Goal: Task Accomplishment & Management: Use online tool/utility

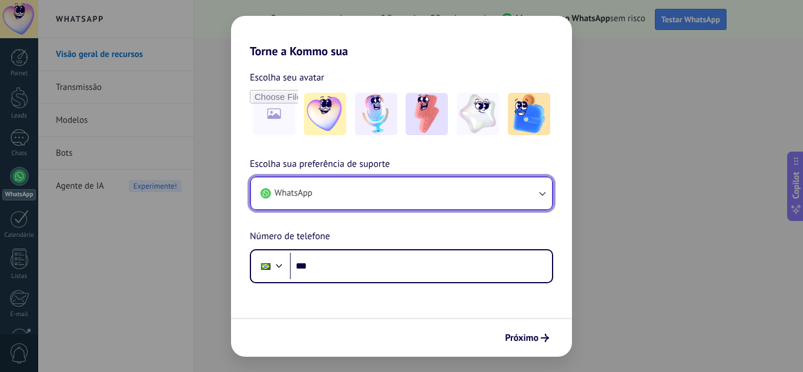
click at [362, 190] on button "WhatsApp" at bounding box center [401, 193] width 301 height 32
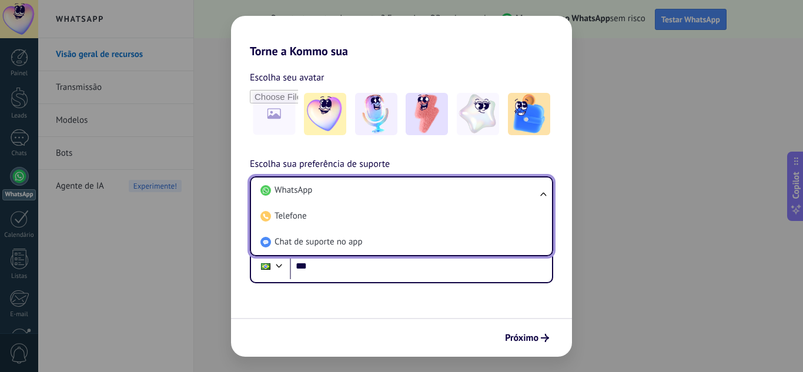
click at [362, 190] on li "WhatsApp" at bounding box center [399, 190] width 287 height 26
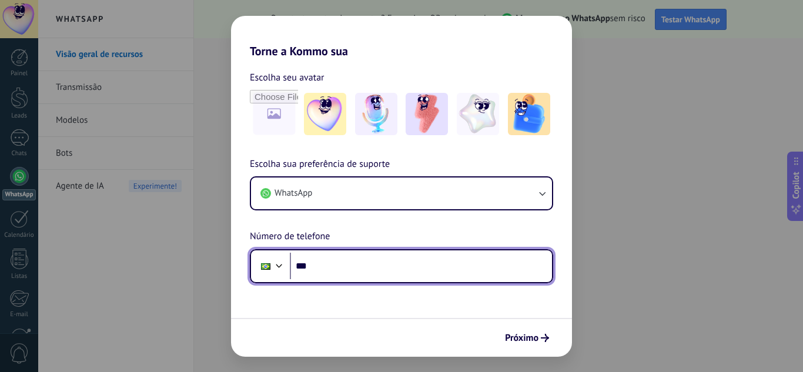
click at [358, 279] on input "***" at bounding box center [421, 266] width 262 height 27
type input "**********"
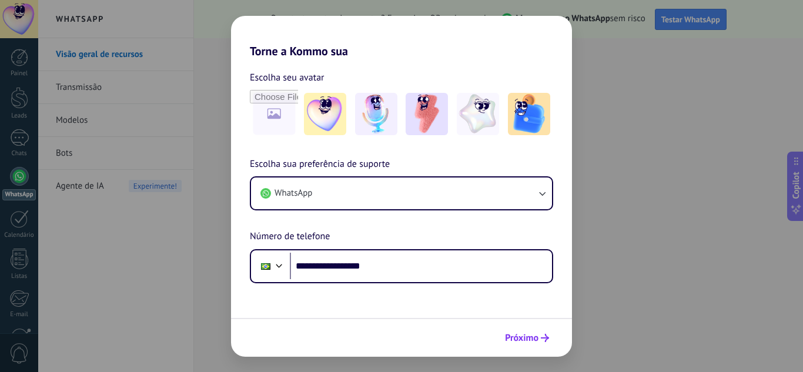
click at [532, 342] on span "Próximo" at bounding box center [521, 338] width 33 height 8
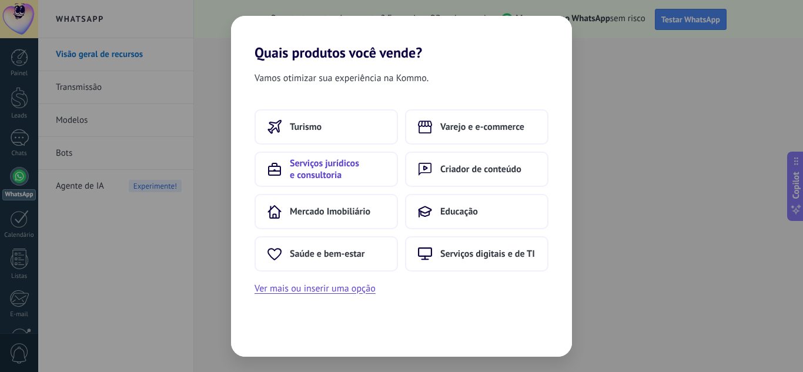
click at [311, 170] on span "Serviços jurídicos e consultoria" at bounding box center [337, 168] width 95 height 23
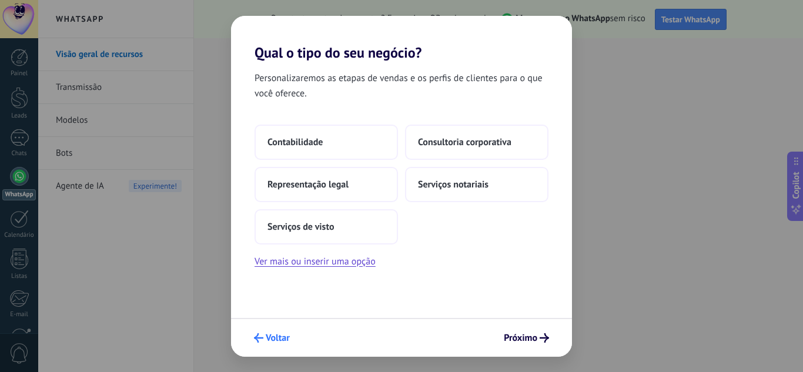
click at [270, 337] on span "Voltar" at bounding box center [278, 338] width 24 height 8
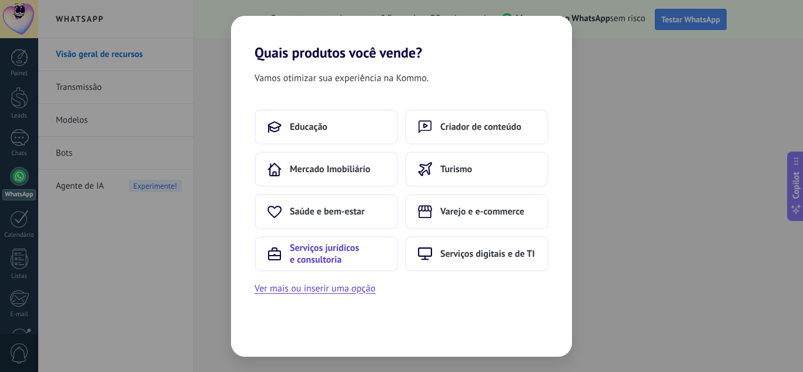
click at [307, 253] on span "Serviços jurídicos e consultoria" at bounding box center [337, 253] width 95 height 23
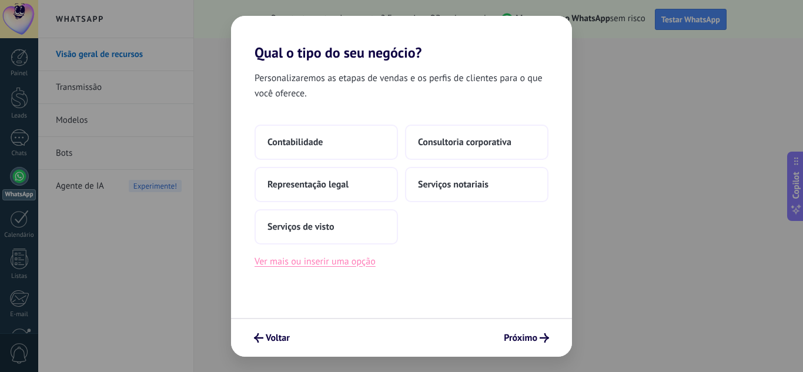
click at [327, 265] on button "Ver mais ou inserir uma opção" at bounding box center [314, 261] width 121 height 15
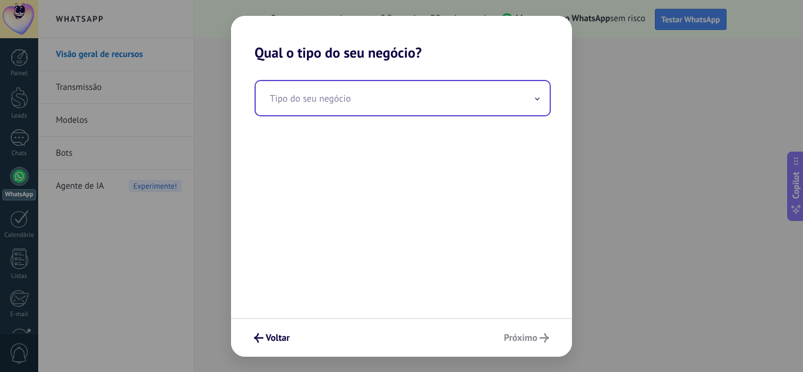
click at [320, 102] on input "text" at bounding box center [403, 98] width 294 height 34
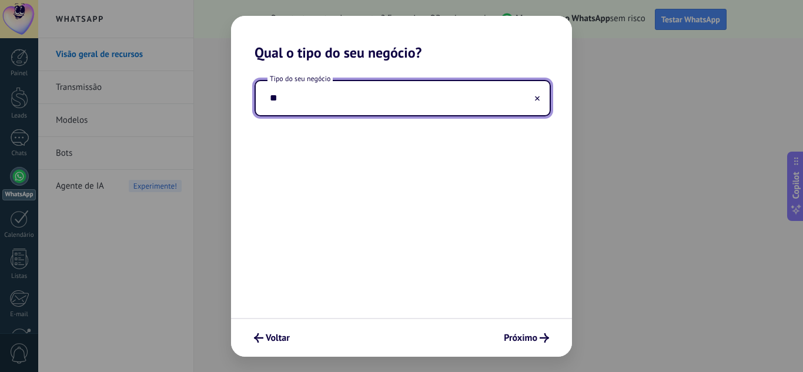
type input "*"
click at [351, 102] on input "**********" at bounding box center [403, 98] width 294 height 34
type input "**********"
click at [520, 334] on span "Próximo" at bounding box center [519, 338] width 33 height 8
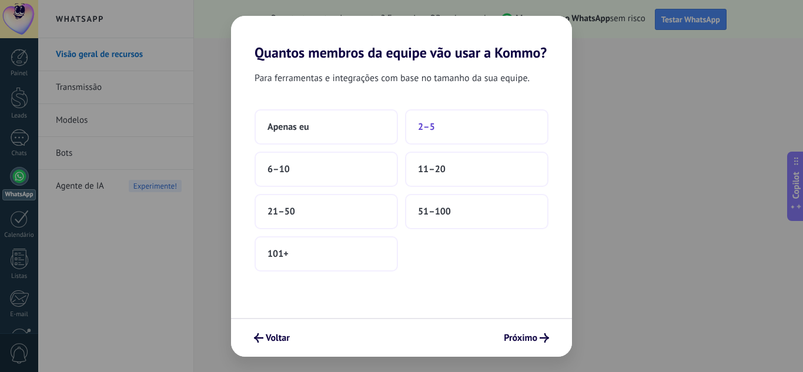
click at [425, 132] on span "2–5" at bounding box center [426, 127] width 17 height 12
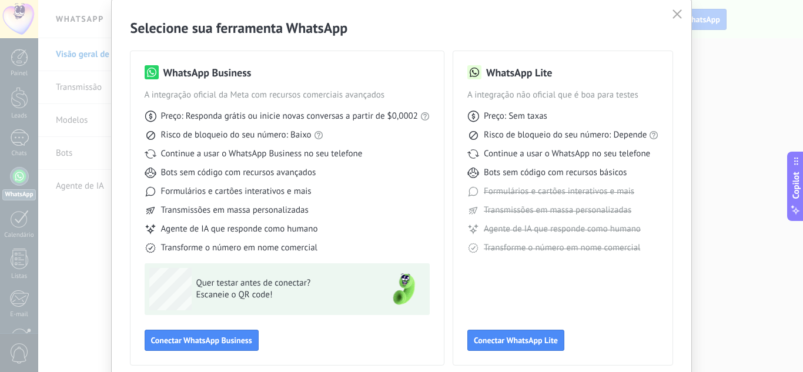
scroll to position [59, 0]
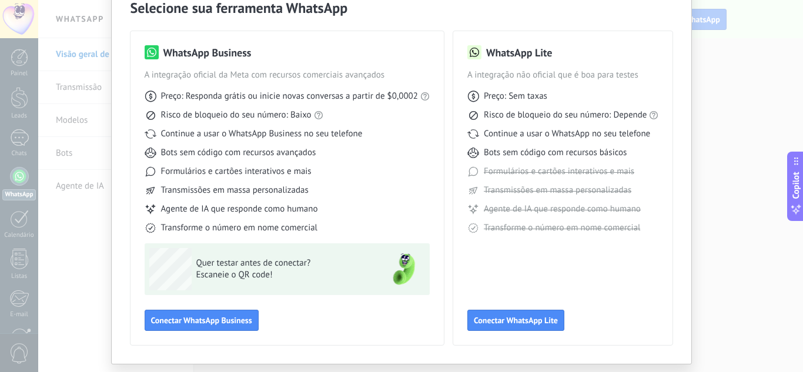
drag, startPoint x: 523, startPoint y: 315, endPoint x: 486, endPoint y: 299, distance: 40.8
click at [523, 315] on button "Conectar WhatsApp Lite" at bounding box center [515, 320] width 97 height 21
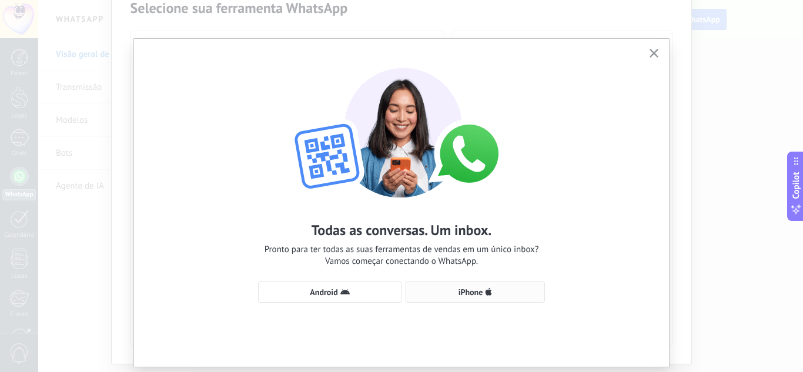
click at [468, 292] on span "iPhone" at bounding box center [470, 292] width 25 height 8
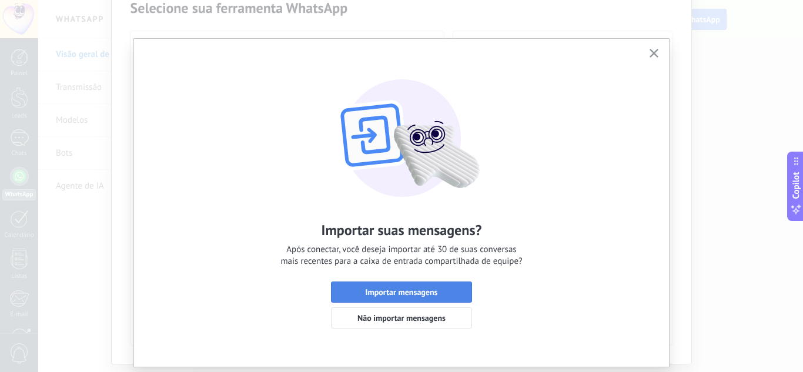
click at [411, 294] on span "Importar mensagens" at bounding box center [401, 292] width 72 height 8
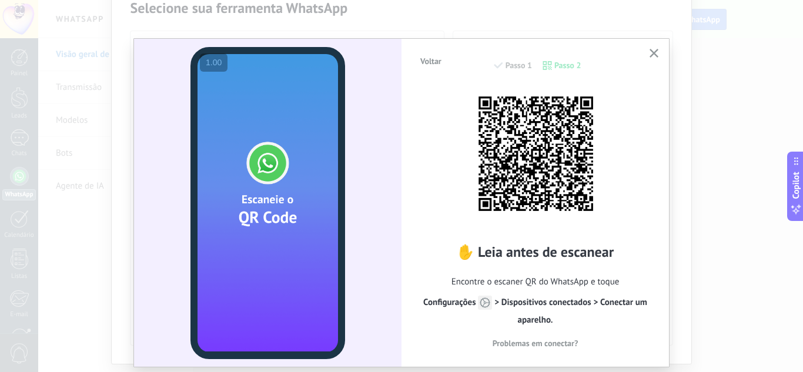
click at [652, 49] on icon "button" at bounding box center [653, 53] width 9 height 9
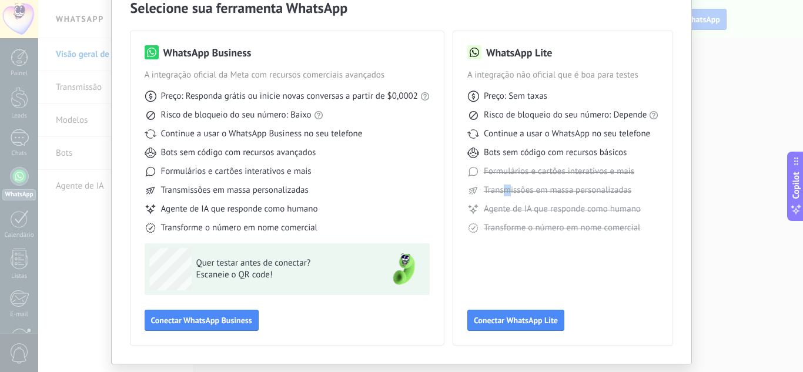
drag, startPoint x: 505, startPoint y: 186, endPoint x: 506, endPoint y: 155, distance: 31.2
click at [505, 182] on div "Preço: Sem taxas Risco de bloqueio do seu número: Depende Continue a usar o Wha…" at bounding box center [563, 157] width 192 height 153
click at [504, 321] on span "Conectar WhatsApp Lite" at bounding box center [516, 320] width 84 height 8
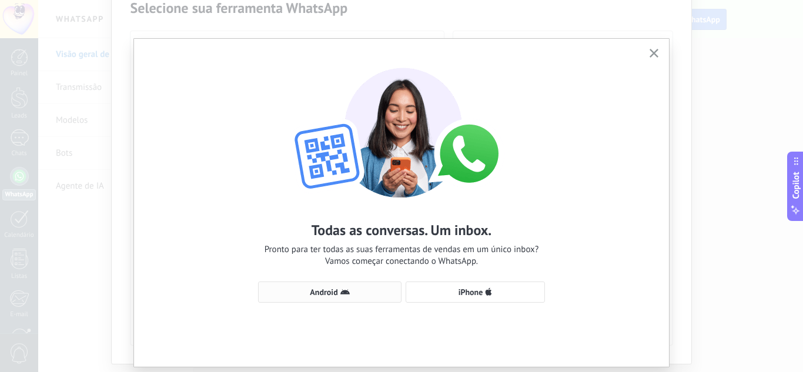
click at [333, 291] on span "Android" at bounding box center [324, 292] width 28 height 8
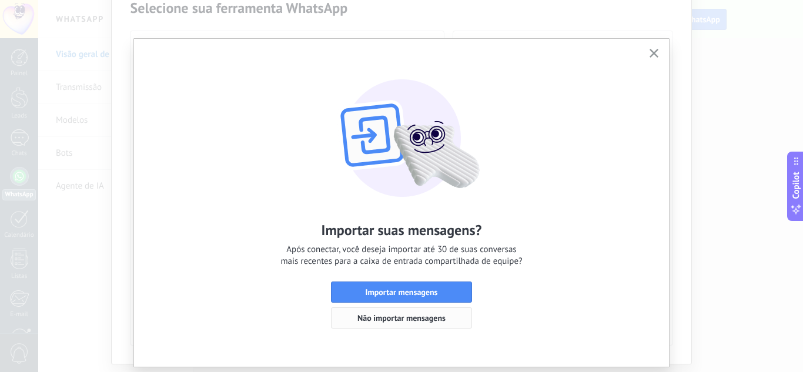
click at [414, 315] on span "Não importar mensagens" at bounding box center [401, 318] width 88 height 8
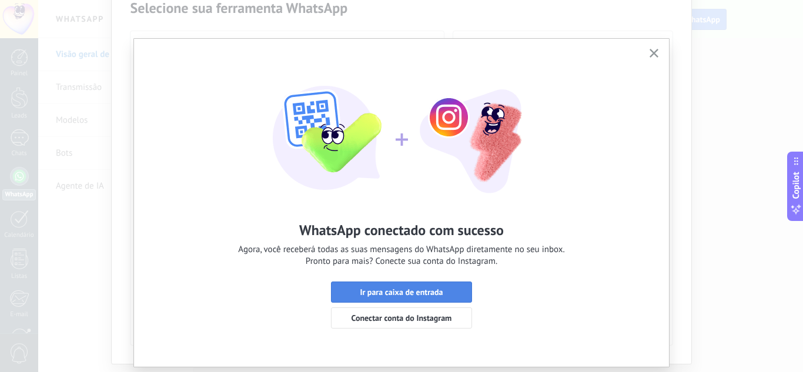
click at [425, 294] on span "Ir para caixa de entrada" at bounding box center [401, 292] width 83 height 8
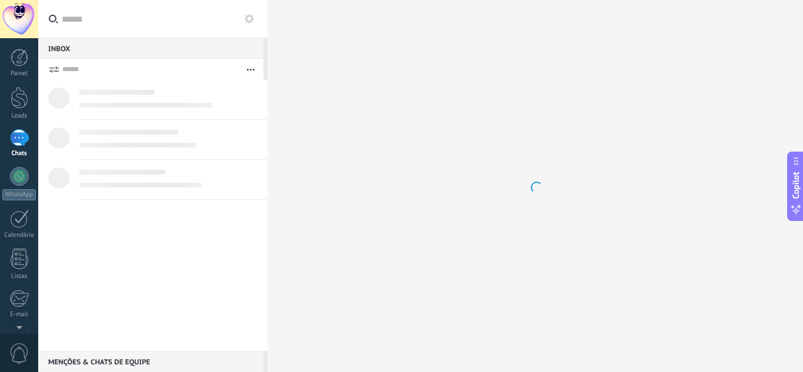
scroll to position [117, 0]
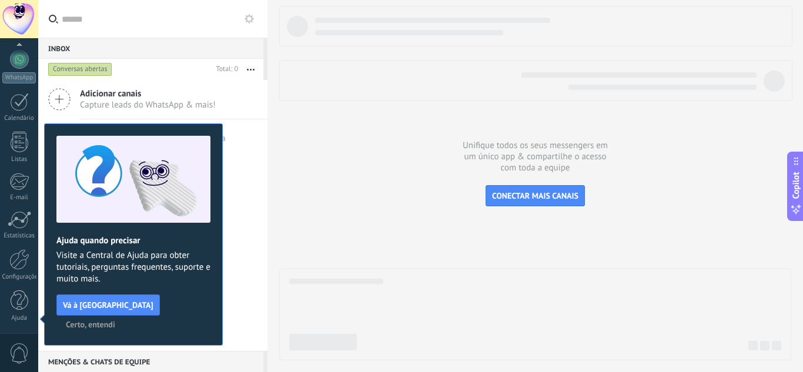
click at [344, 184] on div at bounding box center [535, 183] width 512 height 354
